Goal: Task Accomplishment & Management: Use online tool/utility

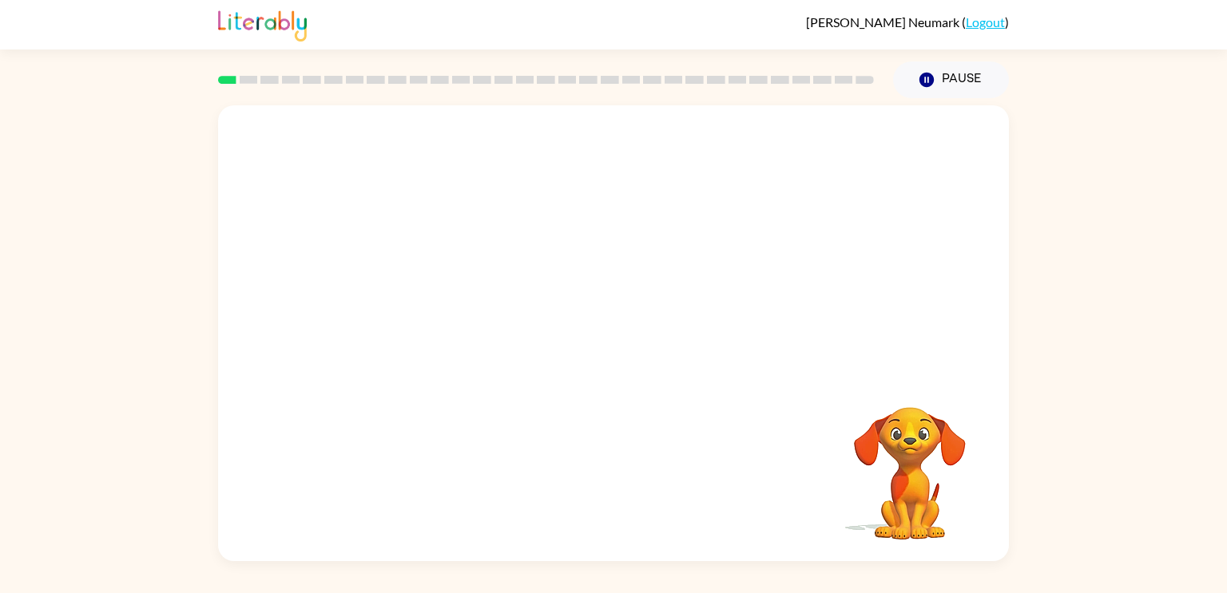
click at [567, 251] on video "Your browser must support playing .mp4 files to use Literably. Please try using…" at bounding box center [613, 239] width 791 height 268
click at [593, 340] on div at bounding box center [613, 341] width 102 height 58
click at [613, 347] on icon "button" at bounding box center [614, 341] width 28 height 28
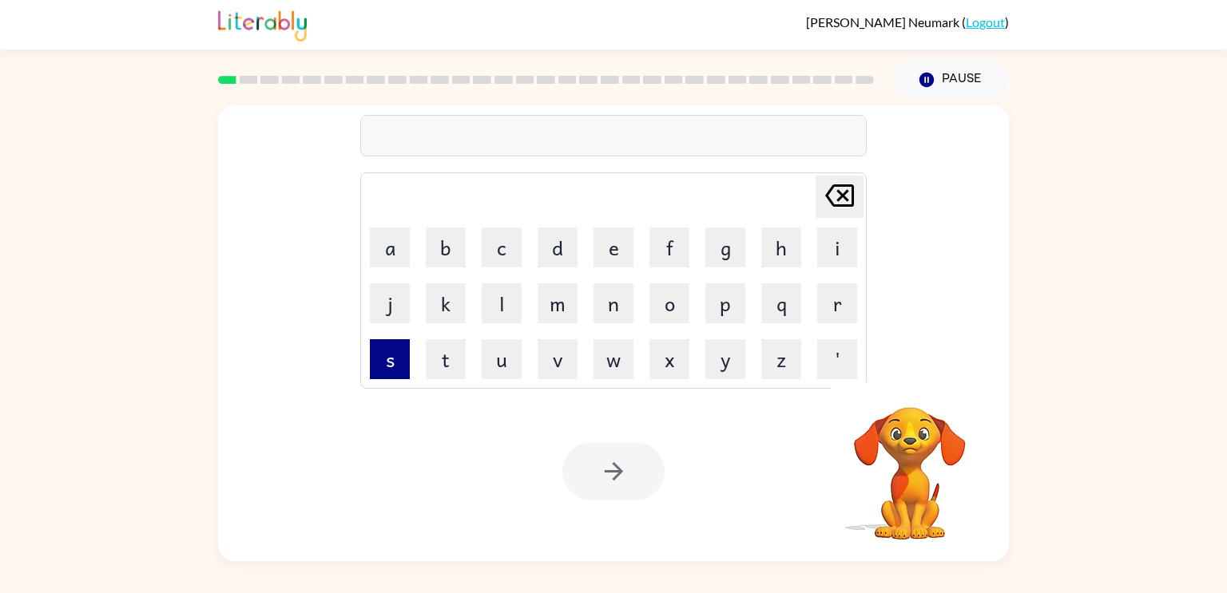
click at [396, 358] on button "s" at bounding box center [390, 359] width 40 height 40
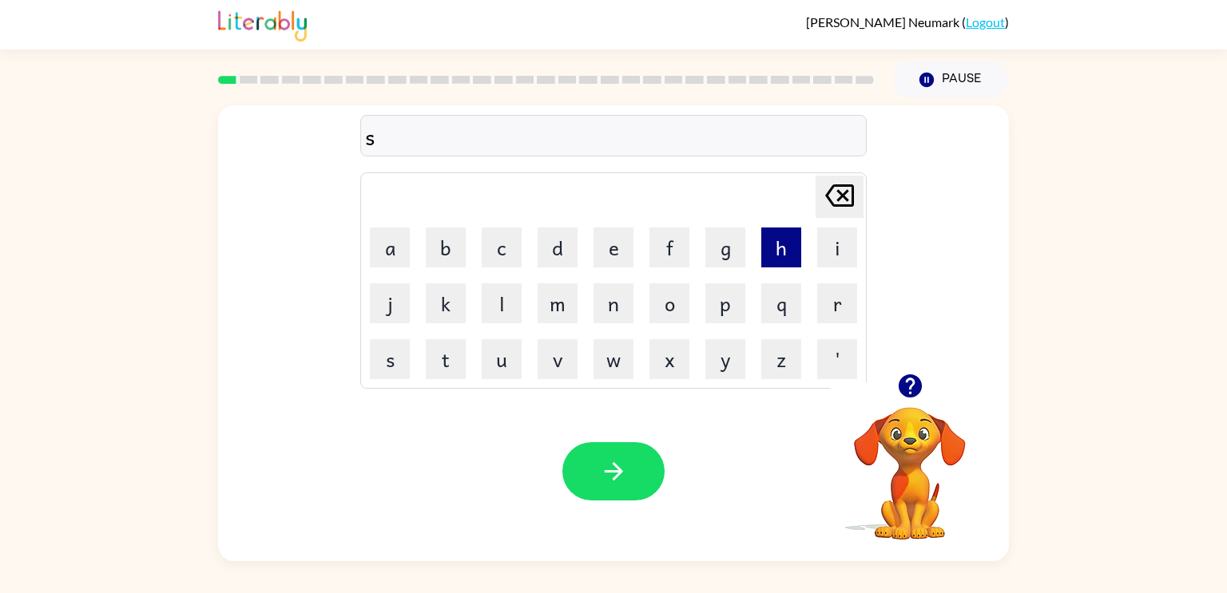
click at [772, 265] on button "h" at bounding box center [781, 248] width 40 height 40
type button "h"
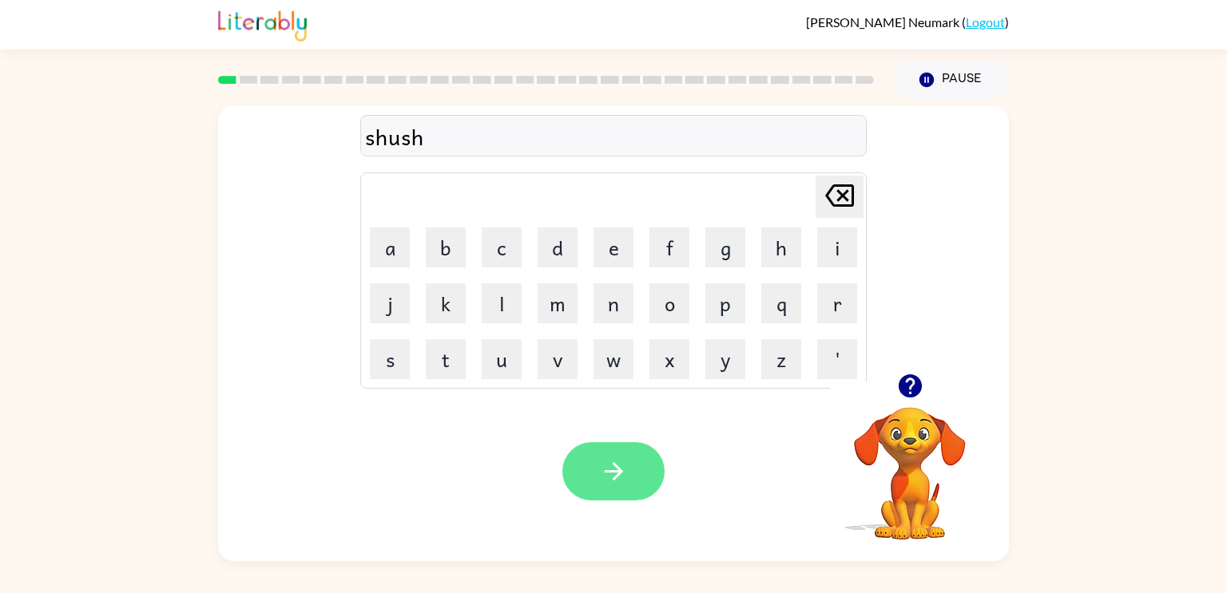
click at [627, 481] on button "button" at bounding box center [613, 471] width 102 height 58
click at [404, 140] on div "apprences" at bounding box center [613, 137] width 497 height 34
click at [401, 141] on div "apprences" at bounding box center [613, 137] width 497 height 34
click at [840, 201] on icon "[PERSON_NAME] last character input" at bounding box center [839, 196] width 38 height 38
click at [836, 197] on icon "[PERSON_NAME] last character input" at bounding box center [839, 196] width 38 height 38
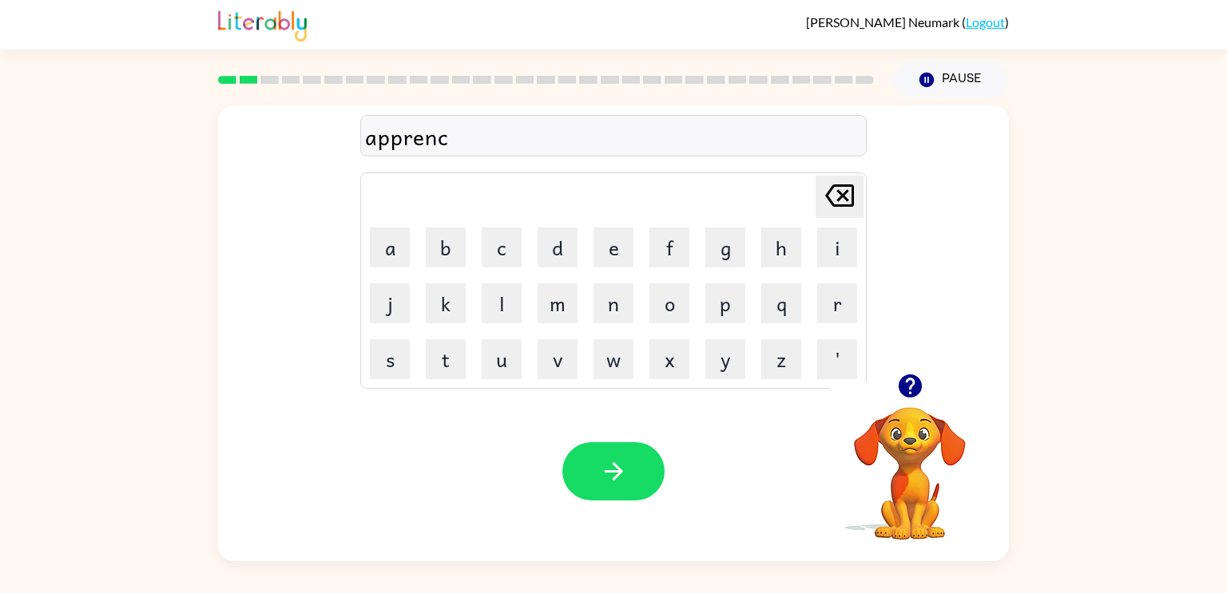
click at [836, 206] on icon at bounding box center [839, 196] width 29 height 22
click at [841, 201] on icon "[PERSON_NAME] last character input" at bounding box center [839, 196] width 38 height 38
click at [836, 205] on icon at bounding box center [839, 196] width 29 height 22
click at [839, 201] on icon "[PERSON_NAME] last character input" at bounding box center [839, 196] width 38 height 38
click at [841, 200] on icon "[PERSON_NAME] last character input" at bounding box center [839, 196] width 38 height 38
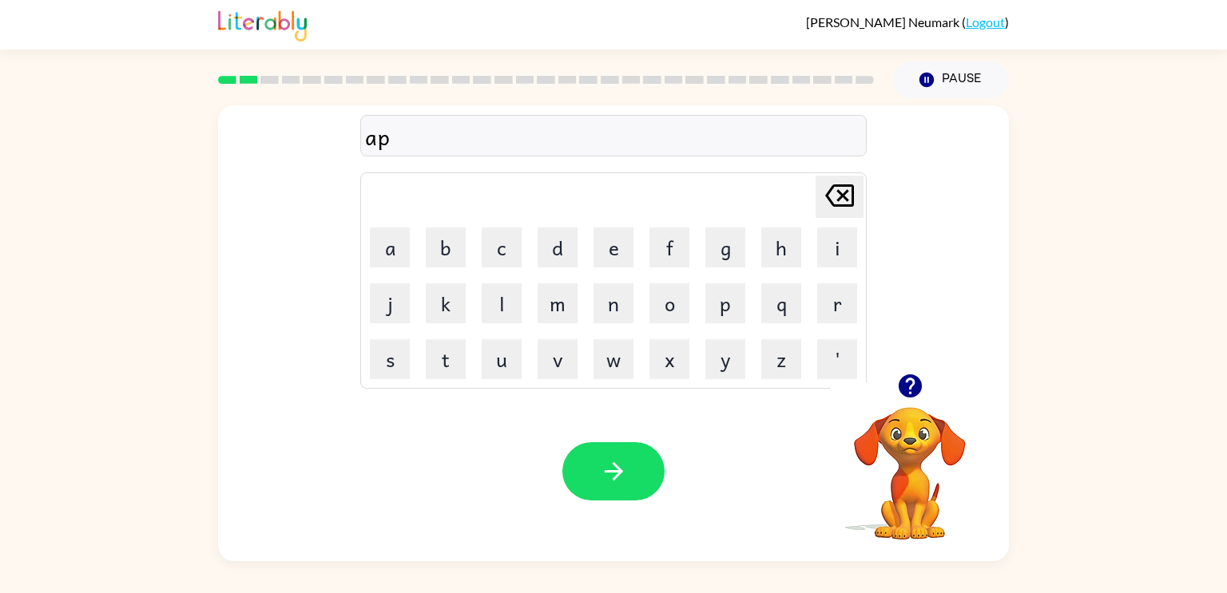
type button "delete"
click at [479, 145] on div "appear" at bounding box center [613, 137] width 497 height 34
click at [622, 470] on icon "button" at bounding box center [614, 472] width 28 height 28
click at [753, 458] on div "Your browser must support playing .mp4 files to use Literably. Please try using…" at bounding box center [613, 472] width 791 height 180
click at [645, 472] on button "button" at bounding box center [613, 471] width 102 height 58
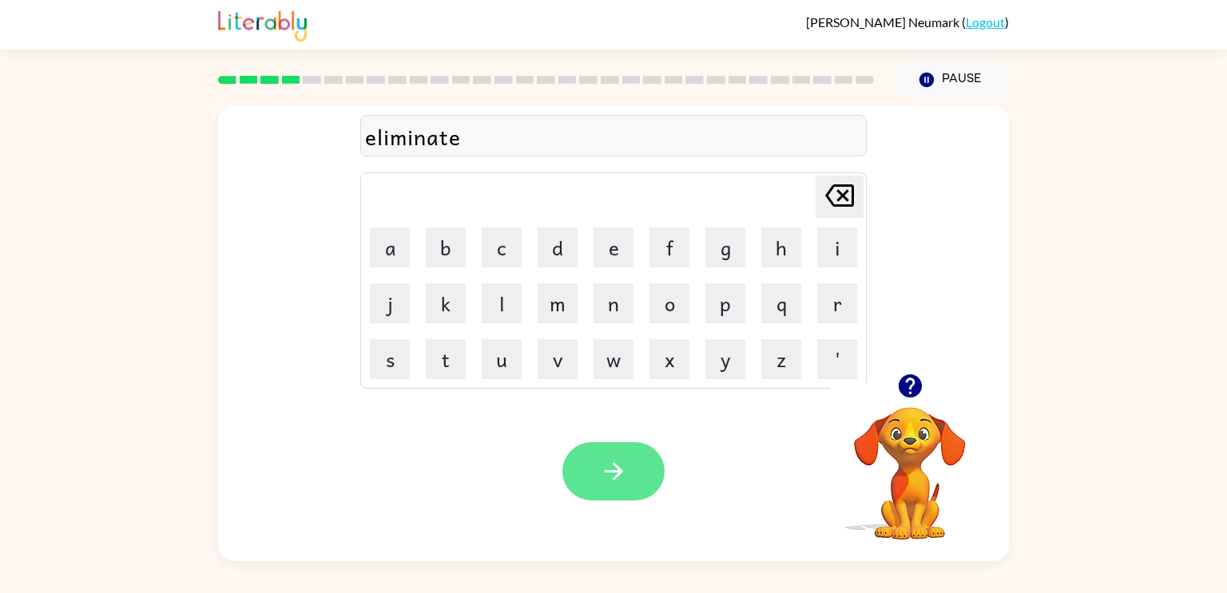
click at [625, 474] on icon "button" at bounding box center [614, 472] width 28 height 28
click at [625, 469] on icon "button" at bounding box center [614, 472] width 28 height 28
click at [641, 470] on button "button" at bounding box center [613, 471] width 102 height 58
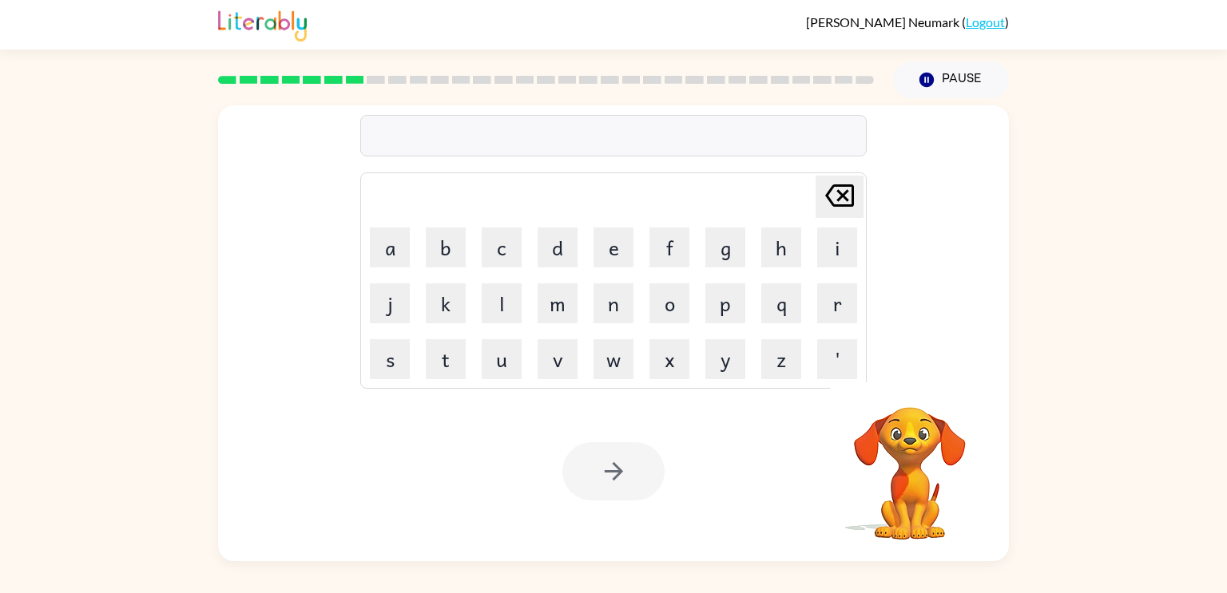
click at [616, 134] on div at bounding box center [613, 136] width 506 height 42
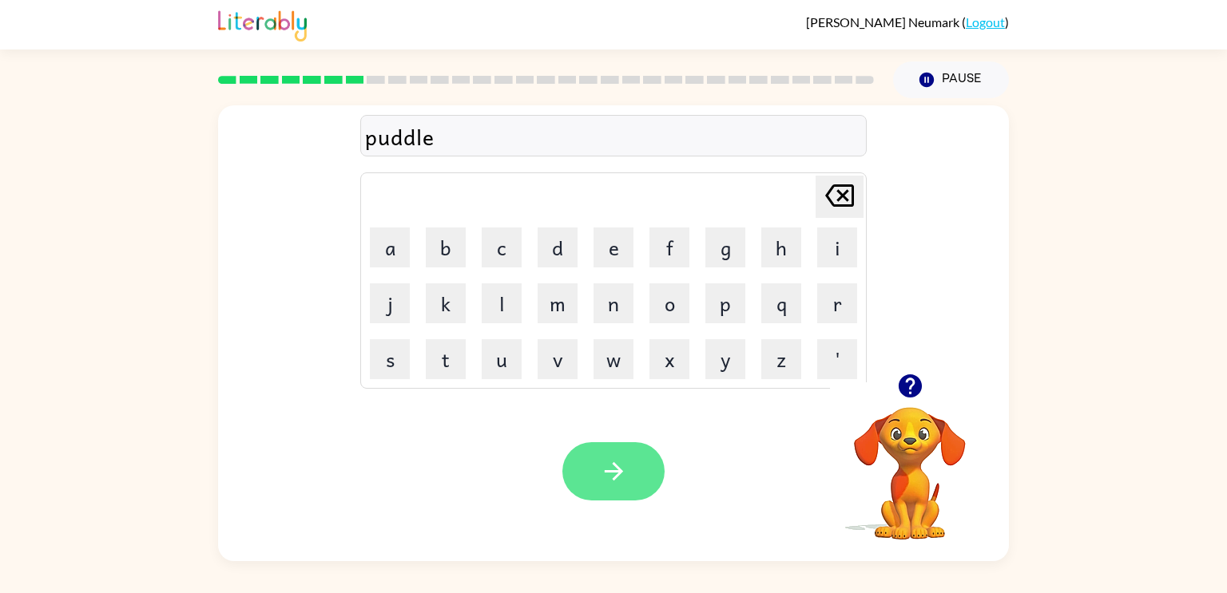
click at [644, 476] on button "button" at bounding box center [613, 471] width 102 height 58
click at [632, 462] on button "button" at bounding box center [613, 471] width 102 height 58
click at [419, 141] on div "recauture" at bounding box center [613, 137] width 497 height 34
click at [423, 139] on div "recauture" at bounding box center [613, 137] width 497 height 34
click at [839, 196] on icon at bounding box center [839, 196] width 29 height 22
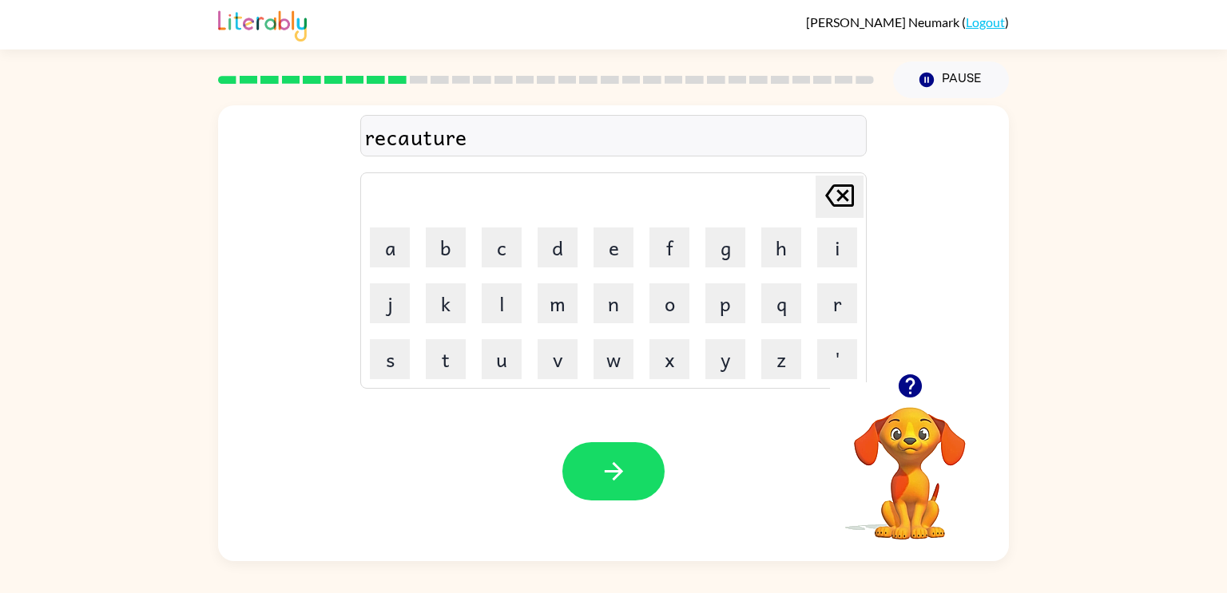
click at [839, 187] on icon "[PERSON_NAME] last character input" at bounding box center [839, 196] width 38 height 38
click at [840, 182] on icon "[PERSON_NAME] last character input" at bounding box center [839, 196] width 38 height 38
click at [842, 196] on icon at bounding box center [839, 196] width 29 height 22
click at [837, 191] on icon at bounding box center [839, 196] width 29 height 22
click at [831, 191] on icon "[PERSON_NAME] last character input" at bounding box center [839, 196] width 38 height 38
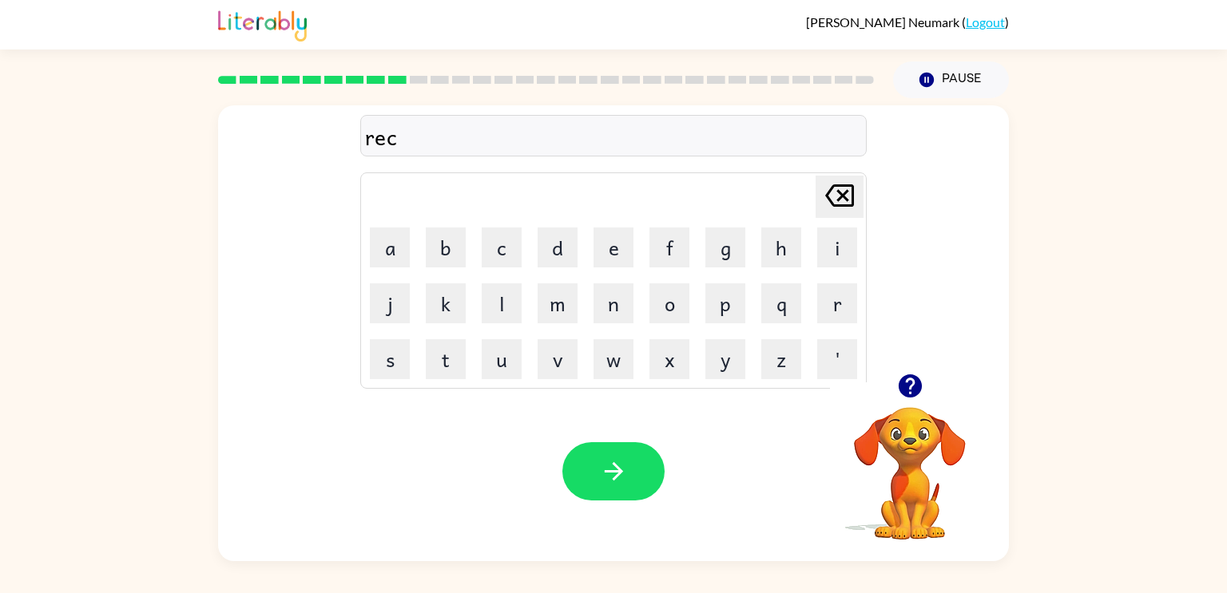
type button "delete"
click at [423, 145] on div "recacture" at bounding box center [613, 137] width 497 height 34
click at [431, 144] on div "recacture" at bounding box center [613, 137] width 497 height 34
click at [496, 141] on div "recacture" at bounding box center [613, 137] width 497 height 34
click at [831, 192] on icon "[PERSON_NAME] last character input" at bounding box center [839, 196] width 38 height 38
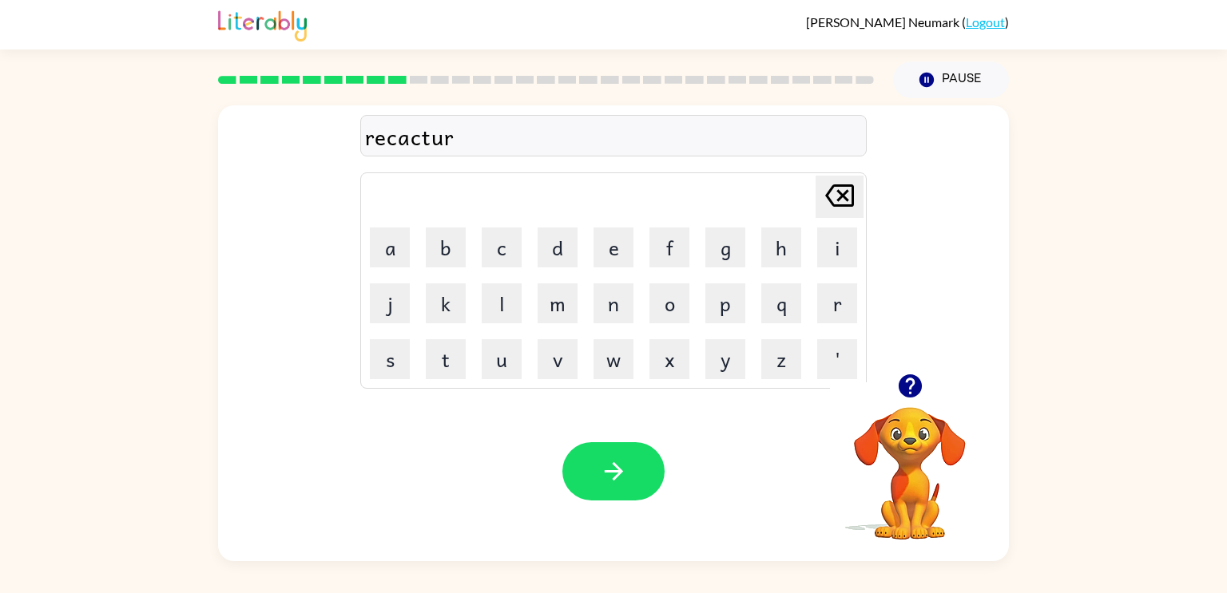
click at [832, 192] on icon "[PERSON_NAME] last character input" at bounding box center [839, 196] width 38 height 38
click at [840, 192] on icon "[PERSON_NAME] last character input" at bounding box center [839, 196] width 38 height 38
click at [841, 192] on icon "[PERSON_NAME] last character input" at bounding box center [839, 196] width 38 height 38
click at [842, 193] on icon at bounding box center [839, 196] width 29 height 22
click at [631, 459] on button "button" at bounding box center [613, 471] width 102 height 58
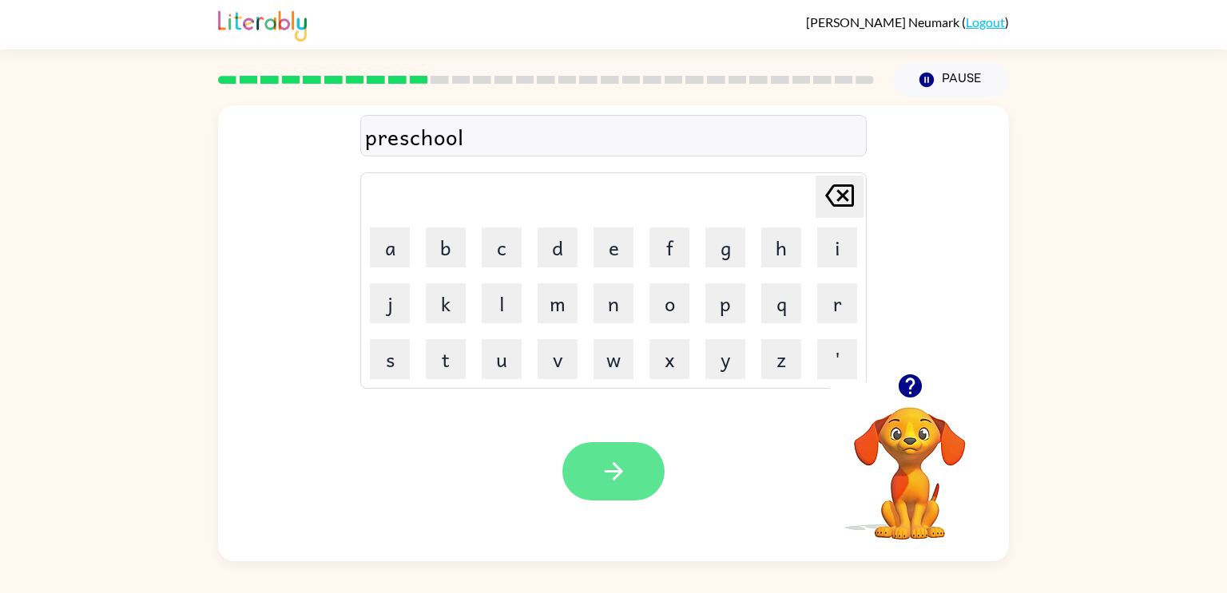
click at [610, 444] on button "button" at bounding box center [613, 471] width 102 height 58
click at [633, 476] on button "button" at bounding box center [613, 471] width 102 height 58
click at [630, 491] on button "button" at bounding box center [613, 471] width 102 height 58
click at [645, 462] on button "button" at bounding box center [613, 471] width 102 height 58
click at [647, 464] on button "button" at bounding box center [613, 471] width 102 height 58
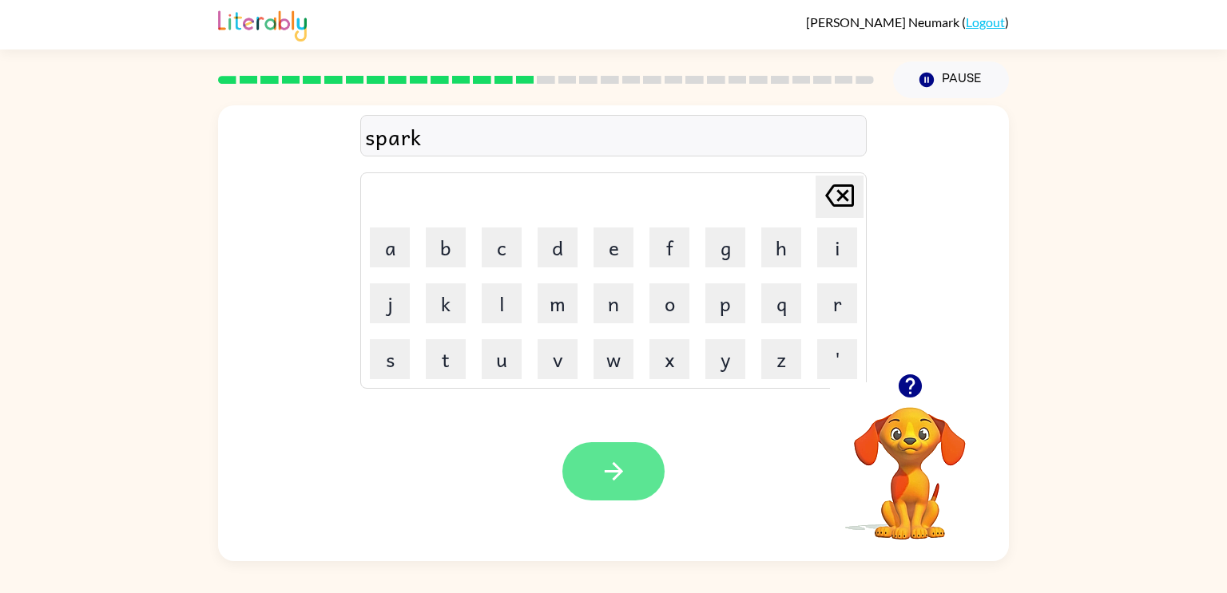
click at [634, 483] on button "button" at bounding box center [613, 471] width 102 height 58
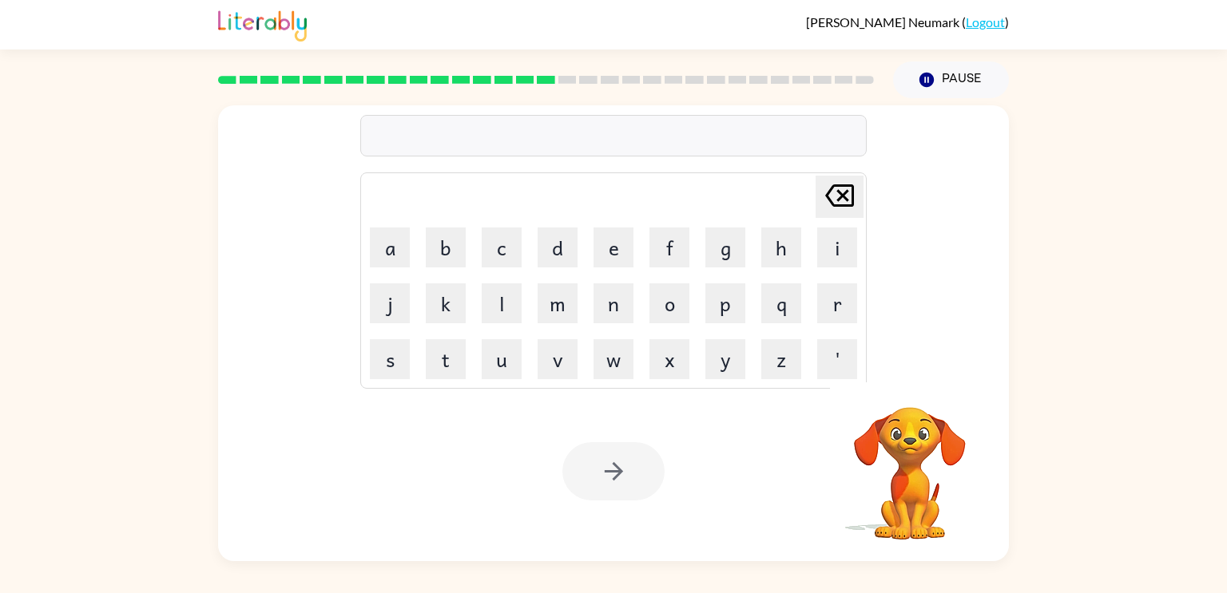
click at [649, 125] on div at bounding box center [613, 136] width 506 height 42
click at [712, 137] on div at bounding box center [613, 136] width 506 height 42
click at [663, 150] on div at bounding box center [613, 136] width 506 height 42
click at [633, 480] on button "button" at bounding box center [613, 471] width 102 height 58
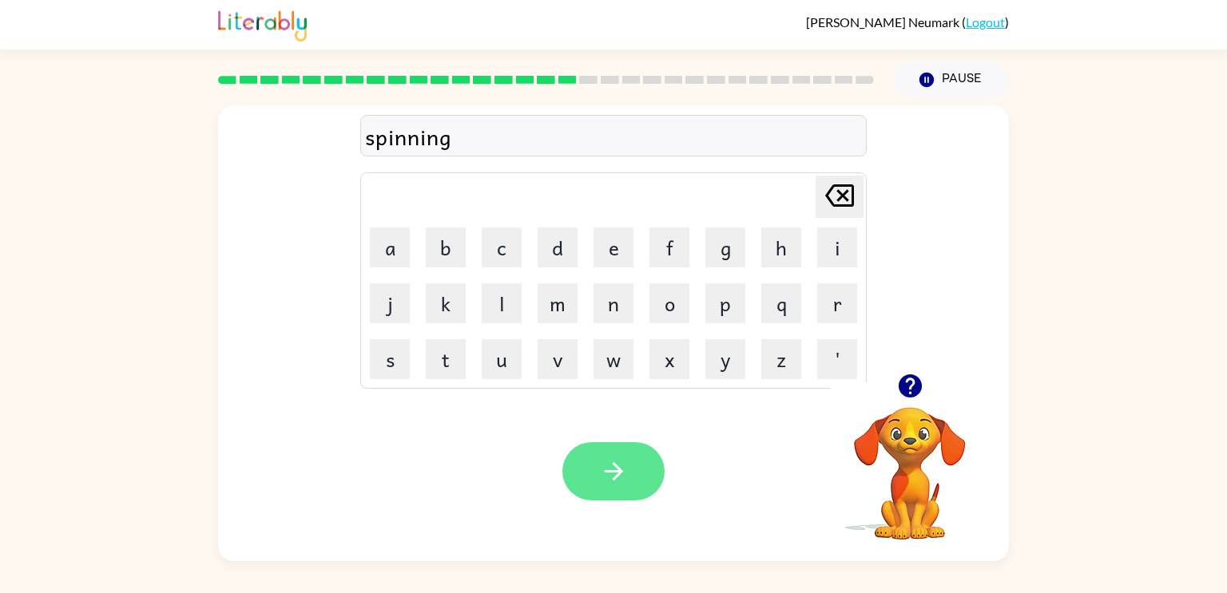
click at [619, 458] on icon "button" at bounding box center [614, 472] width 28 height 28
click at [843, 196] on icon at bounding box center [839, 196] width 29 height 22
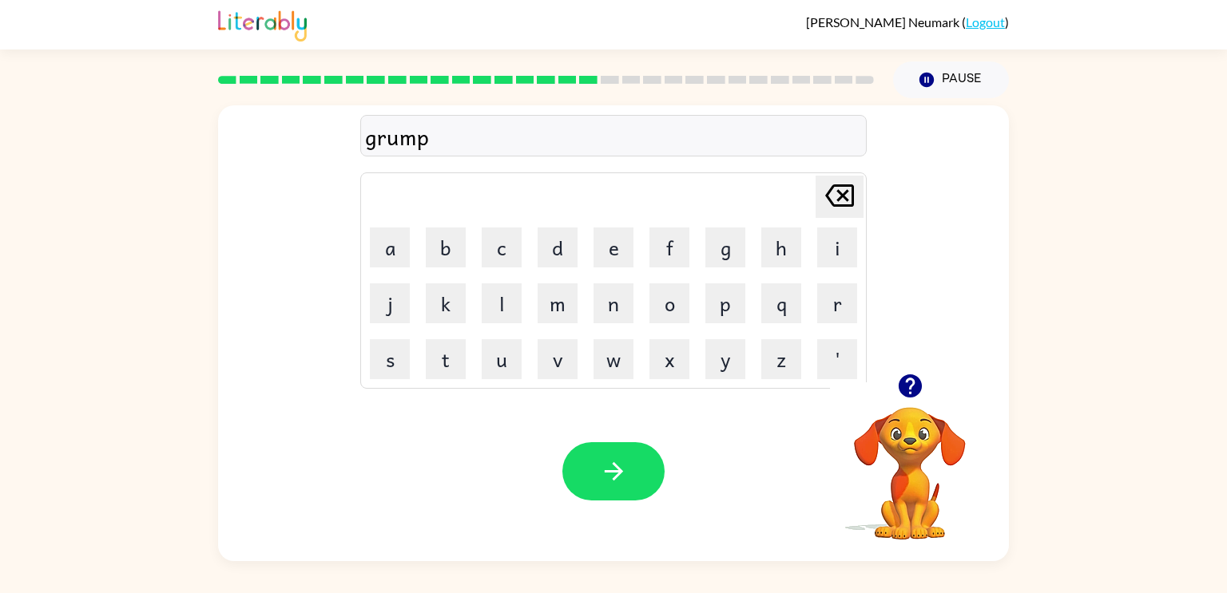
type button "delete"
click at [845, 182] on icon "[PERSON_NAME] last character input" at bounding box center [839, 196] width 38 height 38
click at [832, 192] on icon "[PERSON_NAME] last character input" at bounding box center [839, 196] width 38 height 38
click at [833, 192] on icon "[PERSON_NAME] last character input" at bounding box center [839, 196] width 38 height 38
click at [836, 190] on icon at bounding box center [839, 196] width 29 height 22
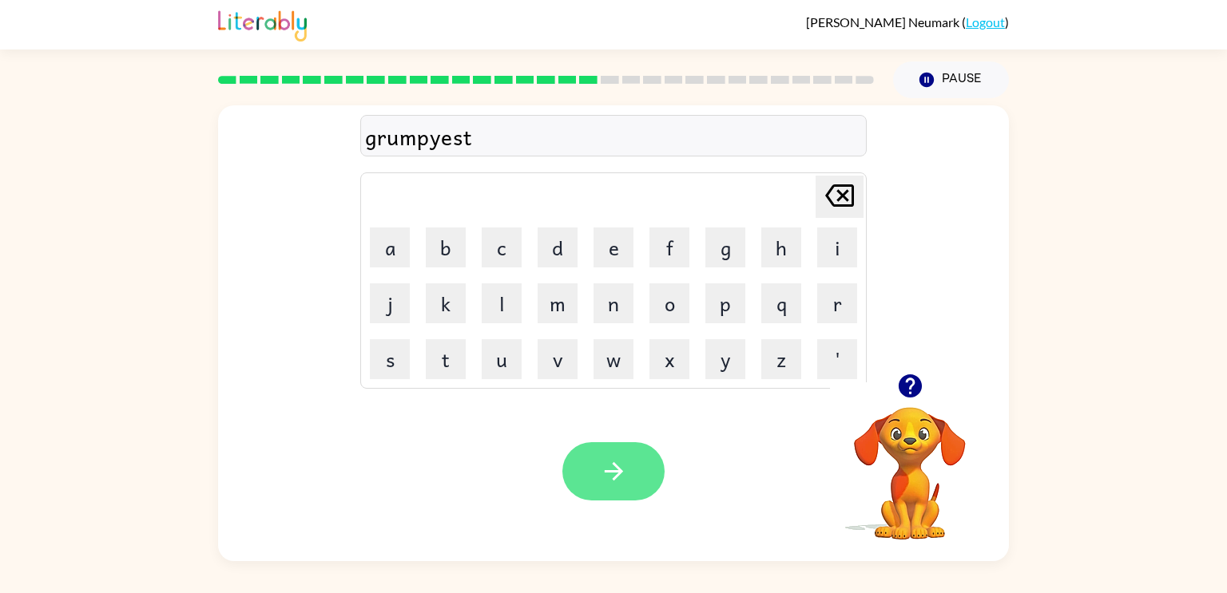
click at [628, 458] on button "button" at bounding box center [613, 471] width 102 height 58
click at [611, 496] on button "button" at bounding box center [613, 471] width 102 height 58
click at [636, 482] on button "button" at bounding box center [613, 471] width 102 height 58
click at [615, 457] on button "button" at bounding box center [613, 471] width 102 height 58
click at [625, 471] on icon "button" at bounding box center [614, 472] width 28 height 28
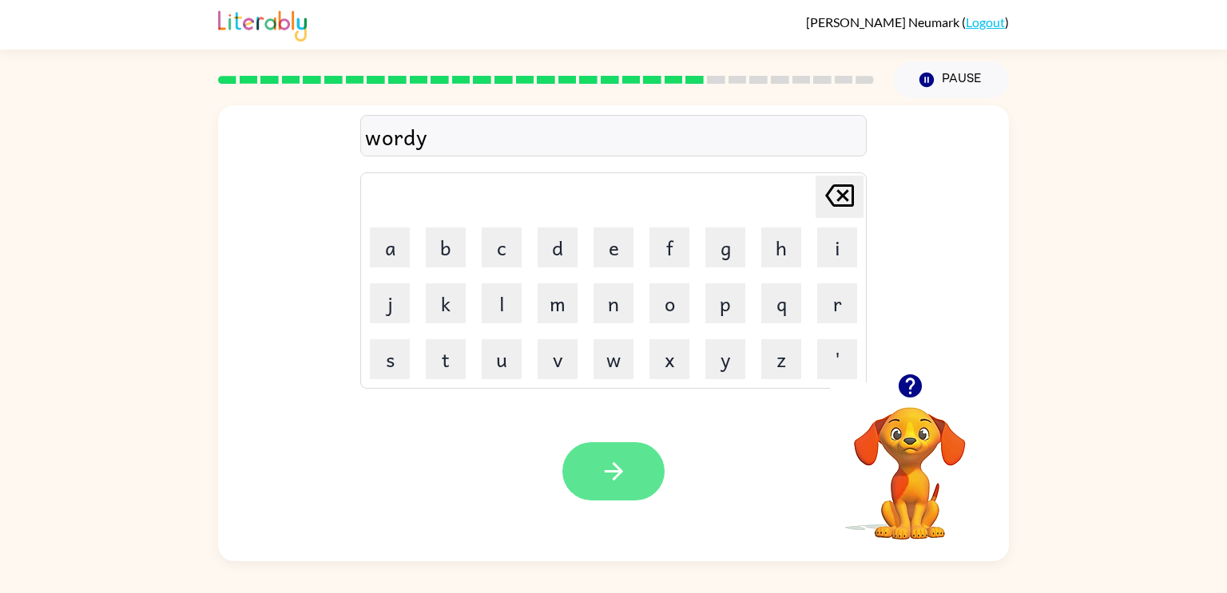
click at [626, 463] on icon "button" at bounding box center [614, 472] width 28 height 28
click at [650, 489] on button "button" at bounding box center [613, 471] width 102 height 58
click at [629, 457] on button "button" at bounding box center [613, 471] width 102 height 58
click at [628, 463] on button "button" at bounding box center [613, 471] width 102 height 58
click at [643, 461] on button "button" at bounding box center [613, 471] width 102 height 58
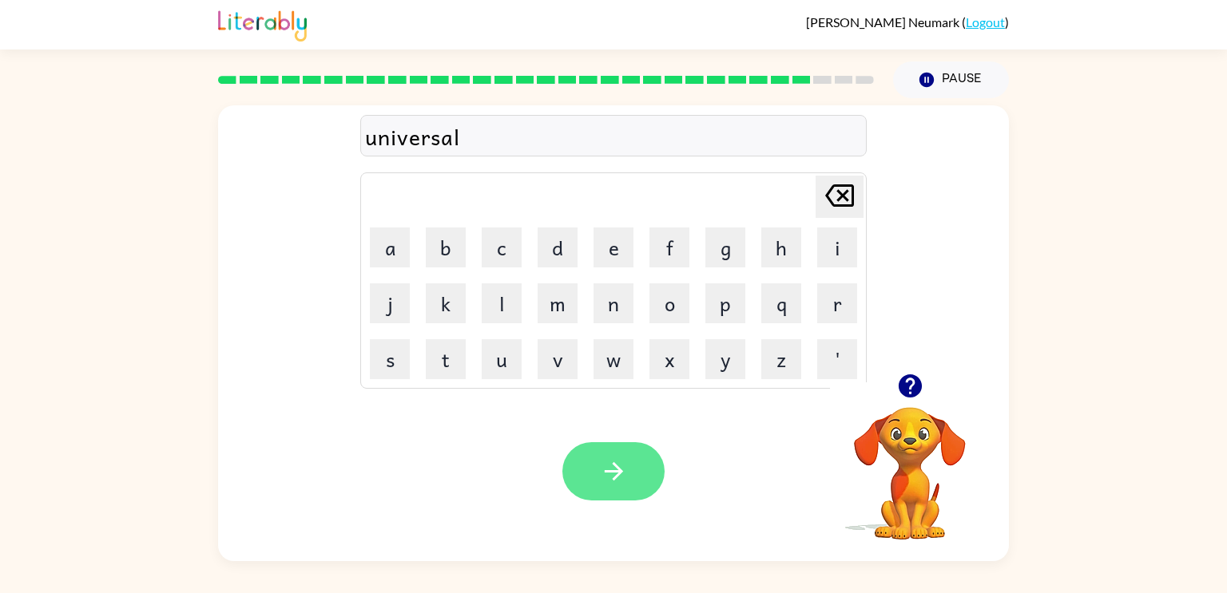
click at [629, 462] on button "button" at bounding box center [613, 471] width 102 height 58
click at [605, 463] on icon "button" at bounding box center [614, 472] width 28 height 28
click at [637, 467] on button "button" at bounding box center [613, 471] width 102 height 58
